Goal: Check status: Check status

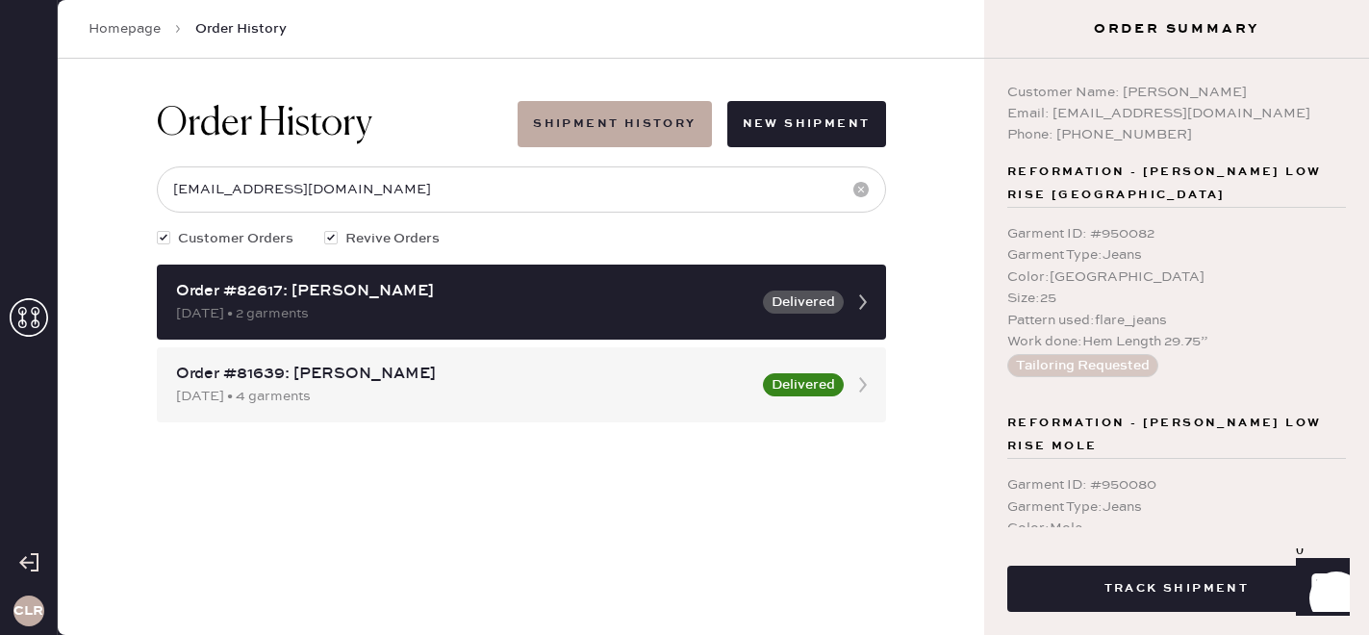
click at [32, 312] on use at bounding box center [29, 317] width 38 height 38
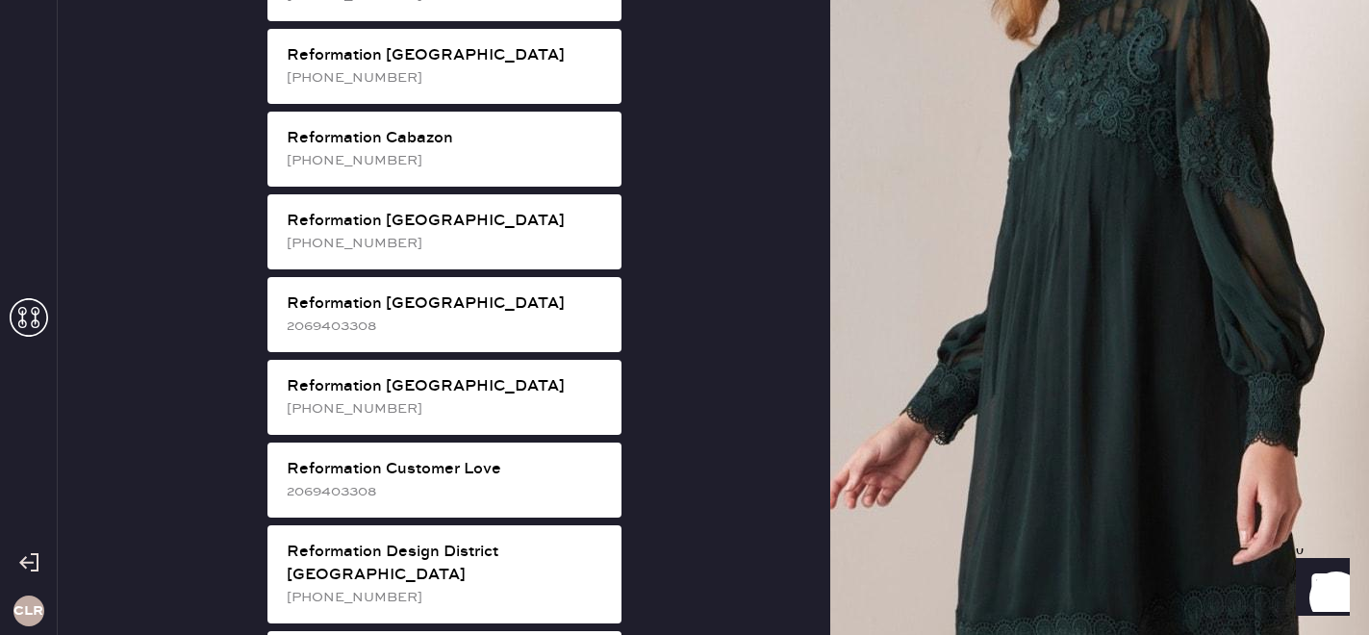
scroll to position [593, 0]
click at [377, 403] on div "Reformation [GEOGRAPHIC_DATA] [PHONE_NUMBER]" at bounding box center [444, 396] width 354 height 75
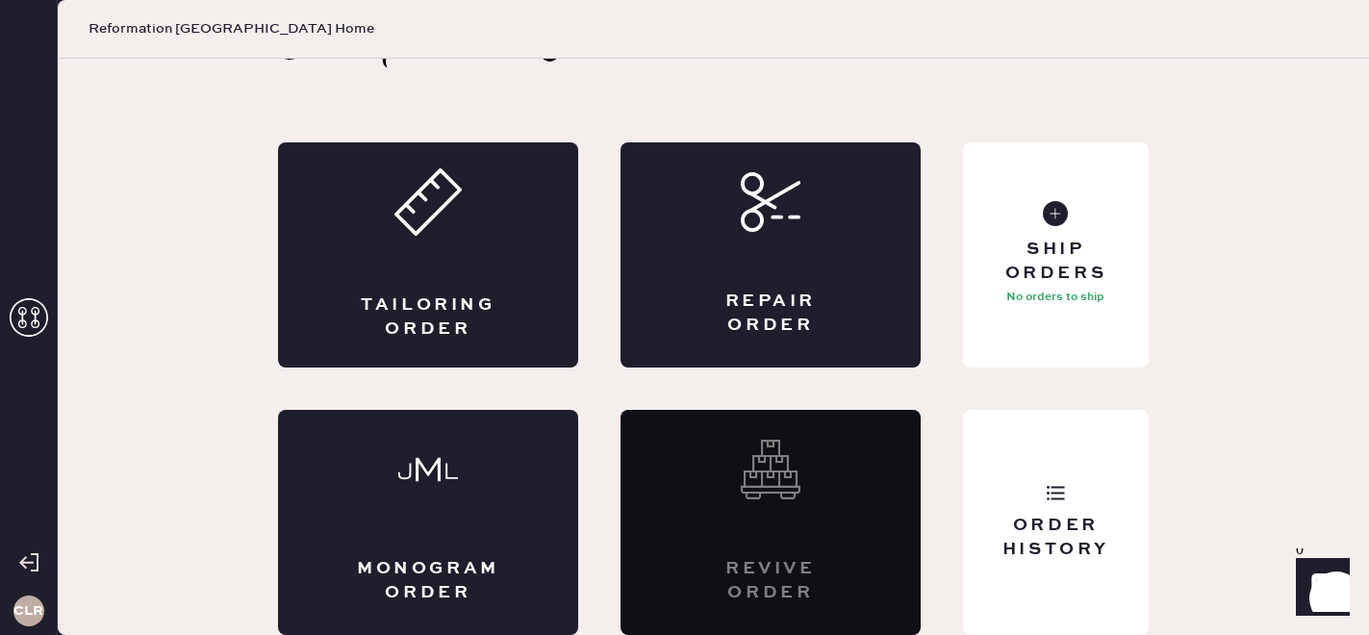
scroll to position [63, 0]
click at [1129, 487] on div "Order History" at bounding box center [1056, 522] width 186 height 225
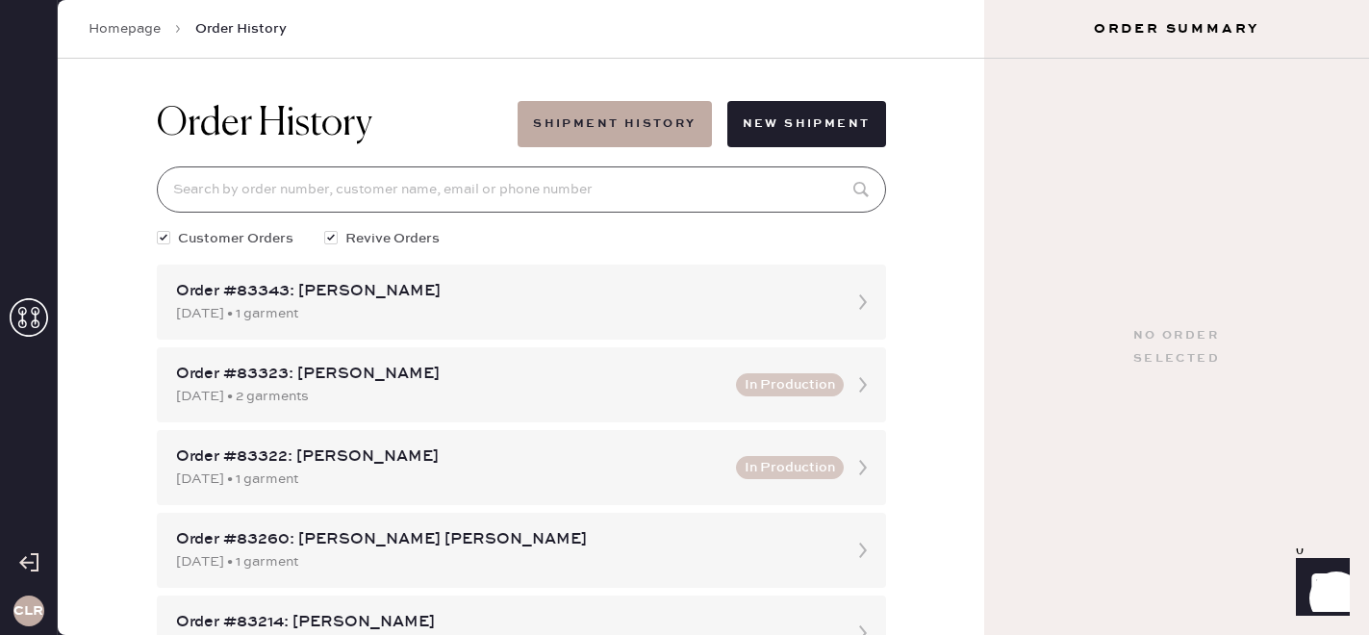
click at [486, 185] on input at bounding box center [521, 189] width 729 height 46
paste input "81531"
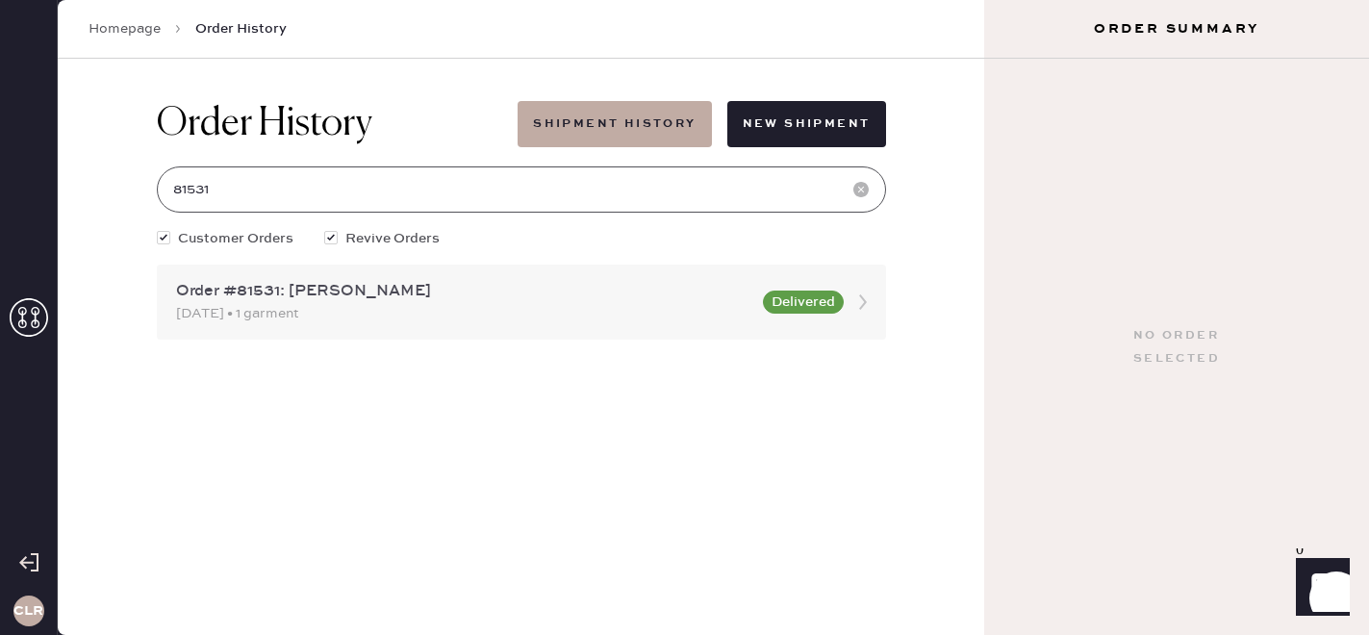
type input "81531"
click at [443, 309] on div "[DATE] • 1 garment" at bounding box center [463, 313] width 575 height 21
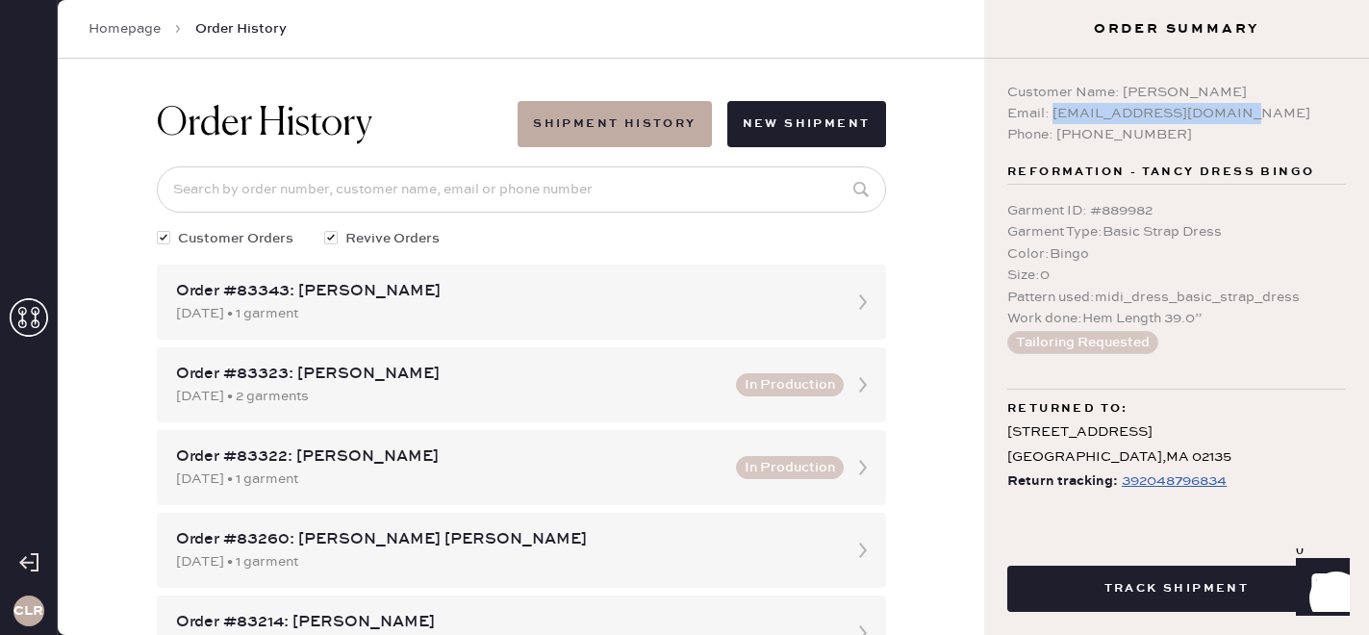
drag, startPoint x: 1051, startPoint y: 112, endPoint x: 1333, endPoint y: 112, distance: 281.8
click at [1333, 112] on div "Email: [EMAIL_ADDRESS][DOMAIN_NAME]" at bounding box center [1176, 113] width 339 height 21
copy div "[EMAIL_ADDRESS][DOMAIN_NAME]"
click at [442, 188] on input at bounding box center [521, 189] width 729 height 46
paste input "[EMAIL_ADDRESS][DOMAIN_NAME]"
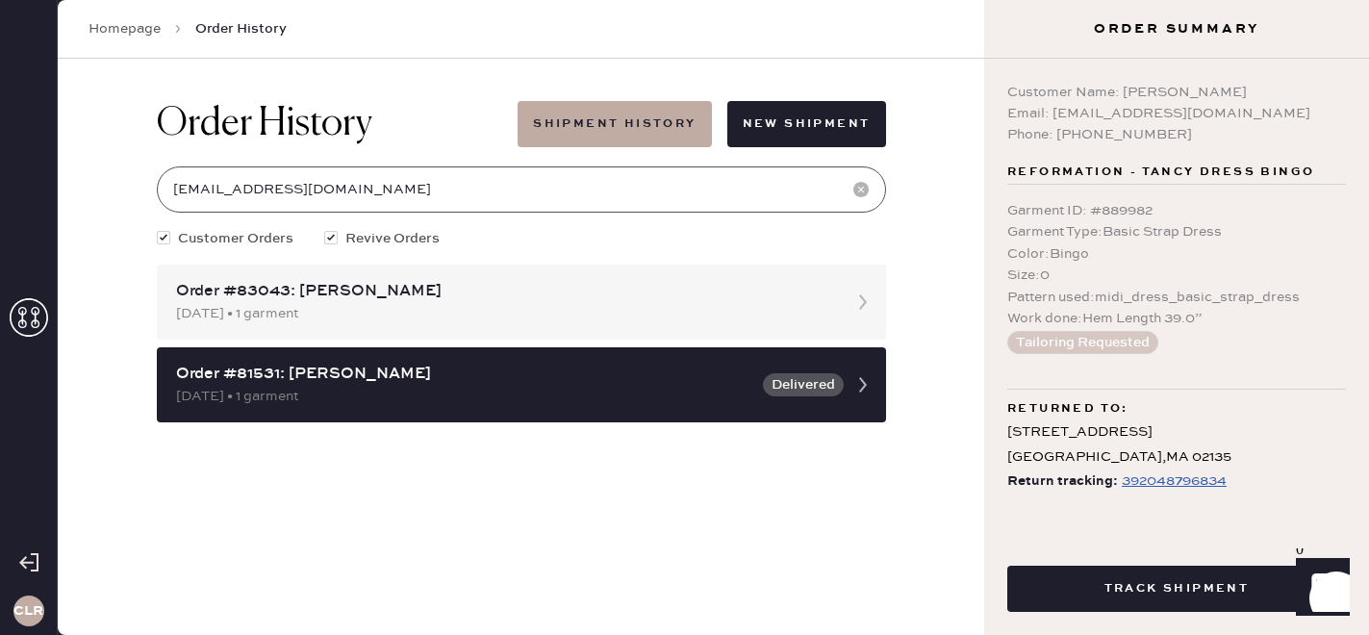
type input "[EMAIL_ADDRESS][DOMAIN_NAME]"
click at [375, 282] on div "Order #83043: [PERSON_NAME]" at bounding box center [504, 291] width 656 height 23
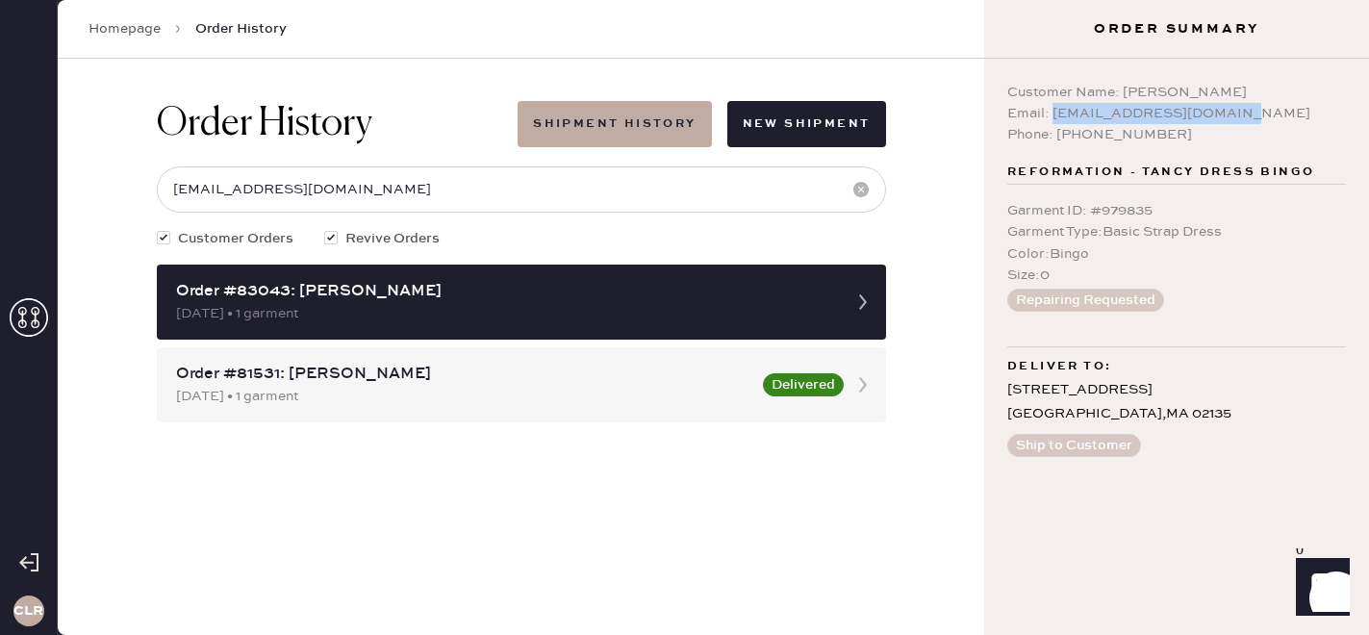
drag, startPoint x: 1052, startPoint y: 113, endPoint x: 1318, endPoint y: 111, distance: 265.4
click at [1318, 111] on div "Email: [EMAIL_ADDRESS][DOMAIN_NAME]" at bounding box center [1176, 113] width 339 height 21
copy div "[EMAIL_ADDRESS][DOMAIN_NAME]"
click at [657, 371] on div "Order #81531: [PERSON_NAME]" at bounding box center [463, 374] width 575 height 23
